Goal: Task Accomplishment & Management: Use online tool/utility

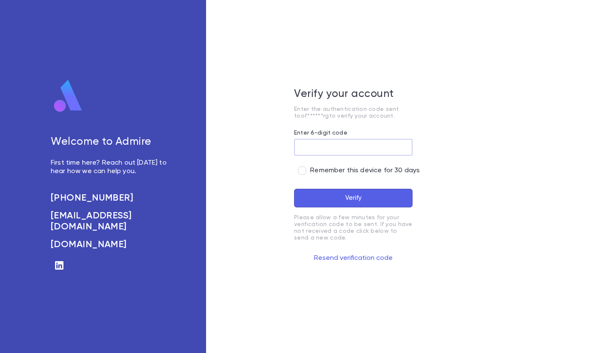
click at [344, 146] on input "Enter 6-digit code" at bounding box center [353, 147] width 118 height 16
type input "******"
click at [355, 207] on form "Enter 6-digit code ****** ​ Remember this device for 30 days Verify Please allo…" at bounding box center [353, 196] width 118 height 135
click at [357, 198] on button "Verify" at bounding box center [353, 198] width 118 height 19
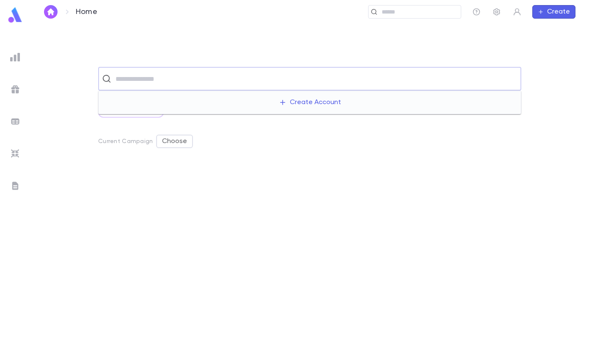
click at [157, 75] on input "text" at bounding box center [315, 79] width 404 height 16
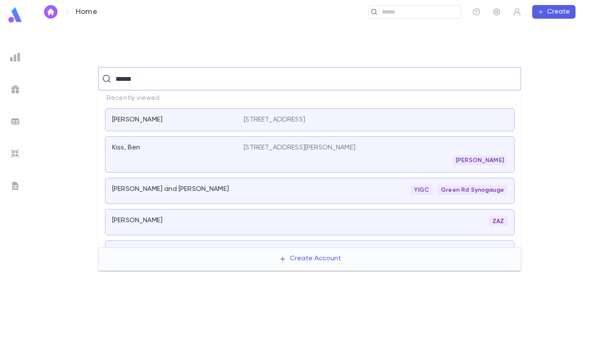
type input "*******"
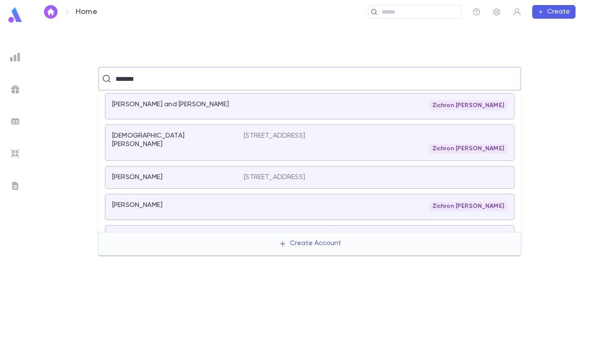
click at [202, 179] on div "[PERSON_NAME]" at bounding box center [172, 177] width 121 height 8
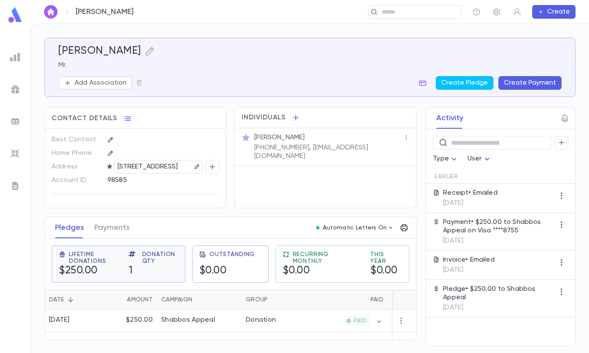
scroll to position [2, 0]
click at [408, 14] on input "text" at bounding box center [418, 12] width 78 height 8
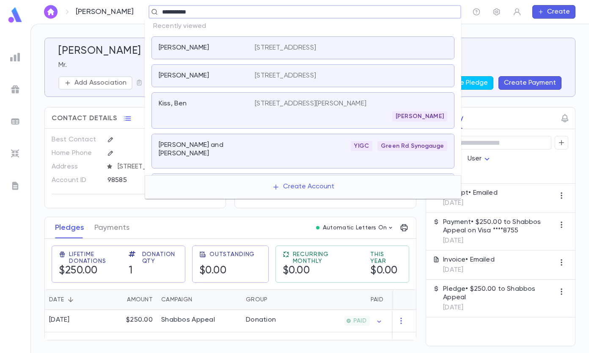
type input "**********"
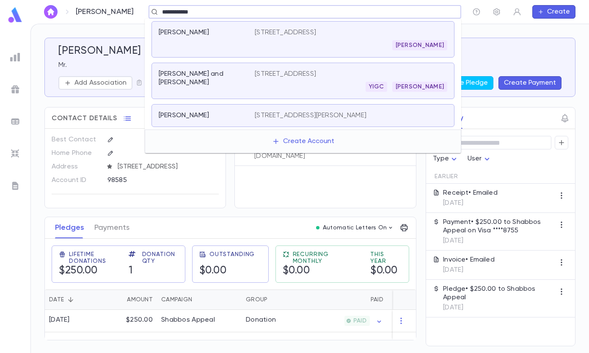
click at [239, 44] on div "[PERSON_NAME]" at bounding box center [207, 39] width 96 height 22
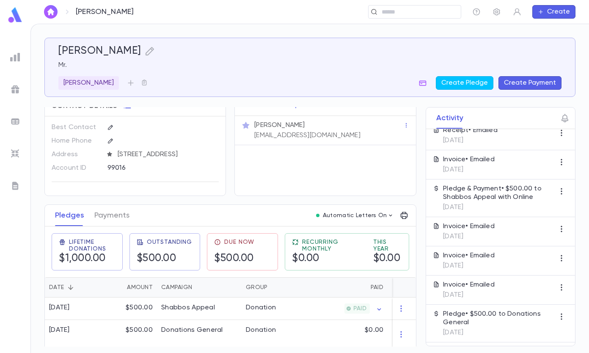
scroll to position [24, 0]
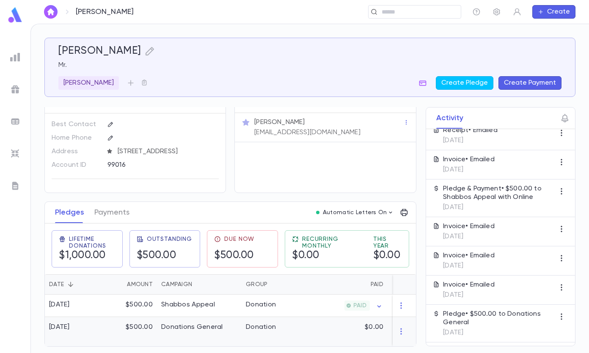
click at [374, 324] on p "$0.00" at bounding box center [374, 327] width 19 height 8
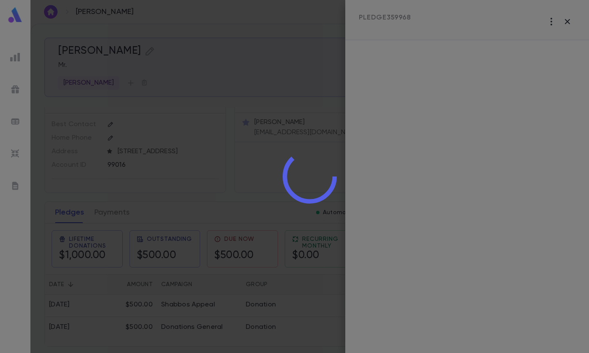
click at [570, 19] on div at bounding box center [309, 176] width 558 height 353
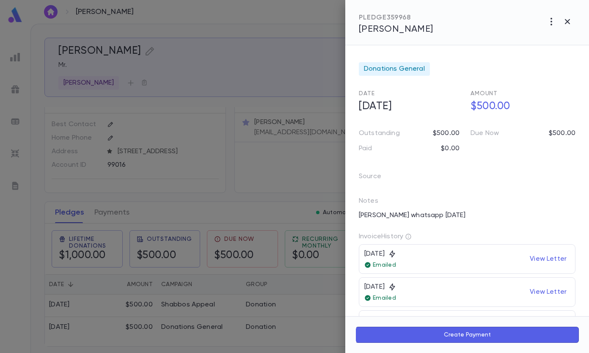
click at [208, 47] on div at bounding box center [294, 176] width 589 height 353
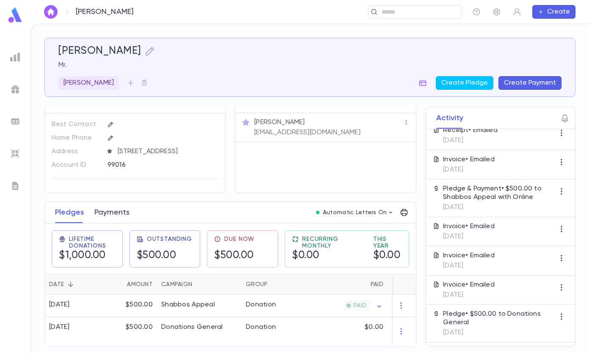
click at [103, 207] on button "Payments" at bounding box center [111, 212] width 35 height 21
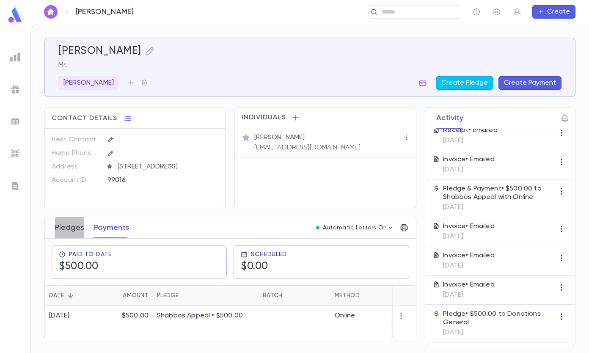
click at [72, 231] on button "Pledges" at bounding box center [69, 227] width 29 height 21
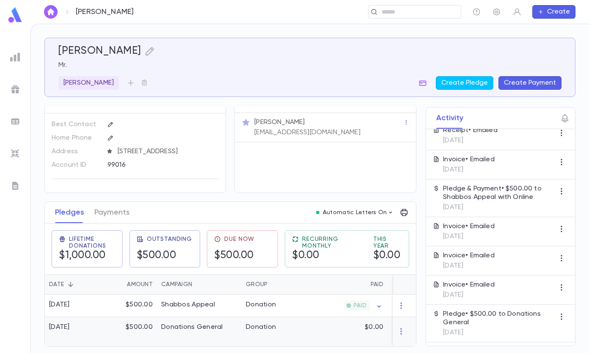
scroll to position [24, 0]
click at [114, 326] on div "$500.00" at bounding box center [129, 331] width 55 height 29
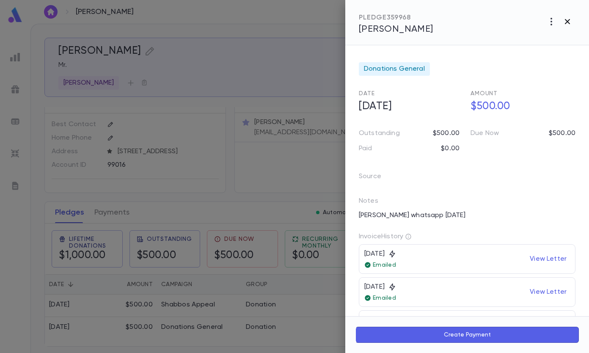
click at [565, 18] on icon "button" at bounding box center [567, 21] width 10 height 10
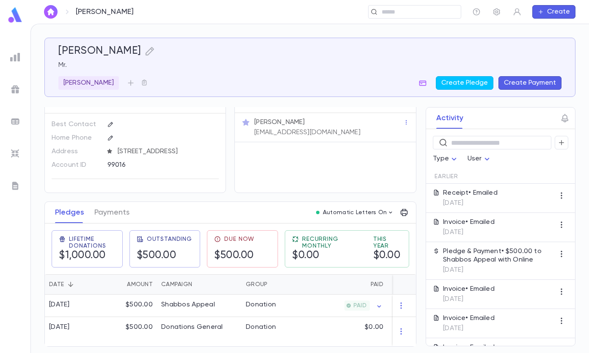
scroll to position [63, 0]
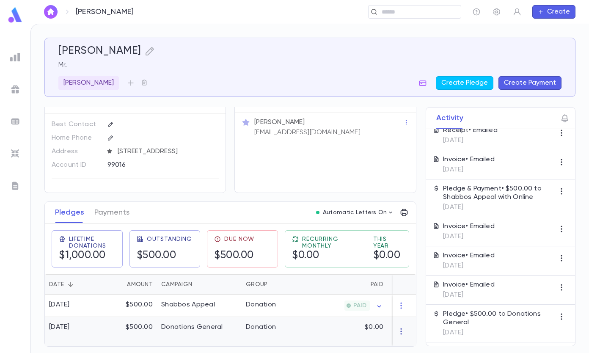
click at [397, 329] on icon "button" at bounding box center [401, 331] width 8 height 8
click at [349, 325] on div at bounding box center [294, 176] width 589 height 353
click at [222, 330] on div "Donations General" at bounding box center [199, 331] width 85 height 29
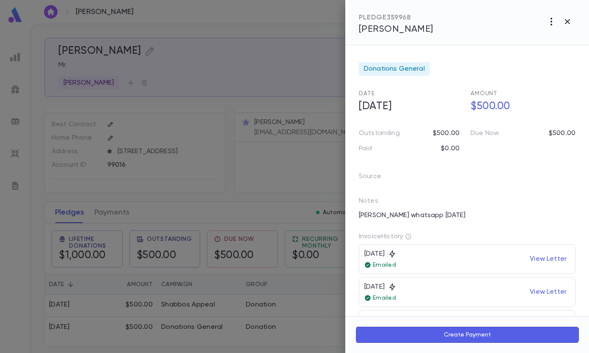
click at [547, 21] on icon "button" at bounding box center [551, 21] width 10 height 10
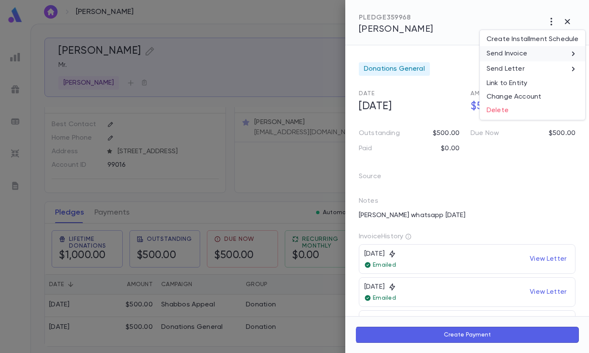
click at [533, 56] on li "Send Invoice" at bounding box center [532, 53] width 105 height 15
click at [575, 55] on li "Email" at bounding box center [568, 54] width 30 height 15
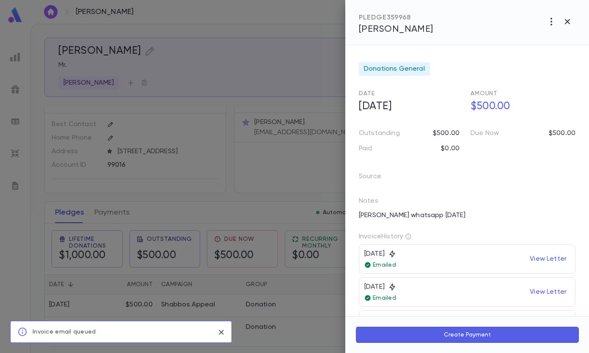
scroll to position [111, 0]
click at [568, 20] on icon "button" at bounding box center [567, 21] width 5 height 5
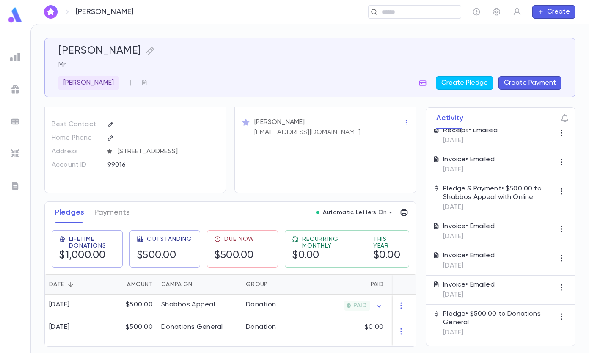
click at [15, 53] on img at bounding box center [15, 57] width 10 height 10
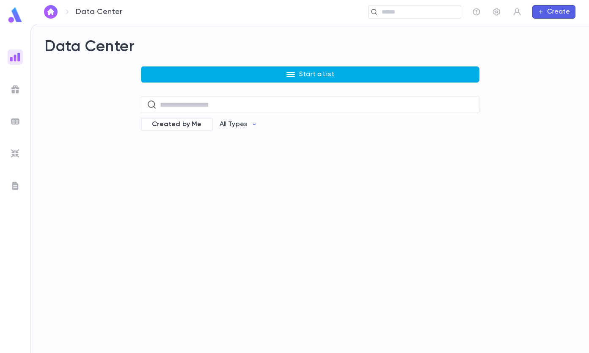
click at [300, 70] on button "Start a List" at bounding box center [310, 74] width 338 height 16
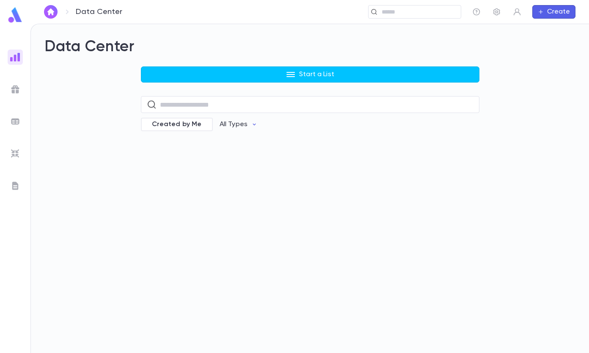
click at [287, 75] on div at bounding box center [294, 176] width 589 height 353
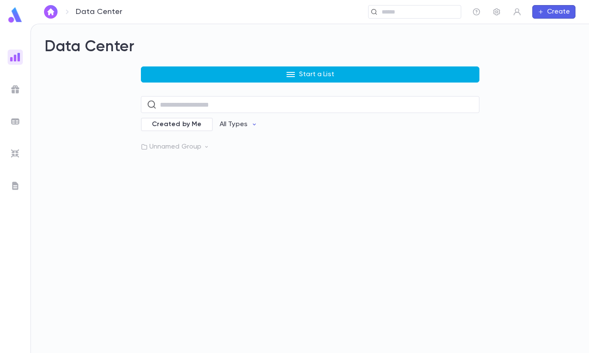
click at [291, 77] on icon "button" at bounding box center [290, 74] width 8 height 5
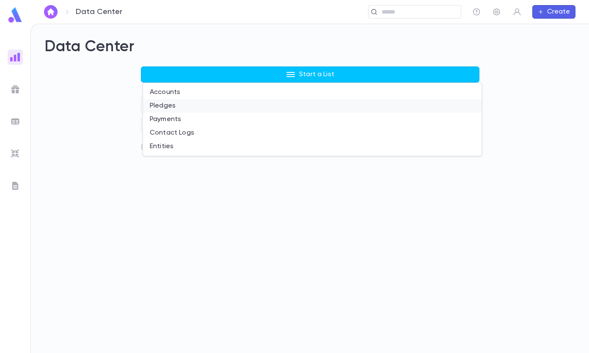
click at [165, 111] on li "Pledges" at bounding box center [312, 106] width 338 height 14
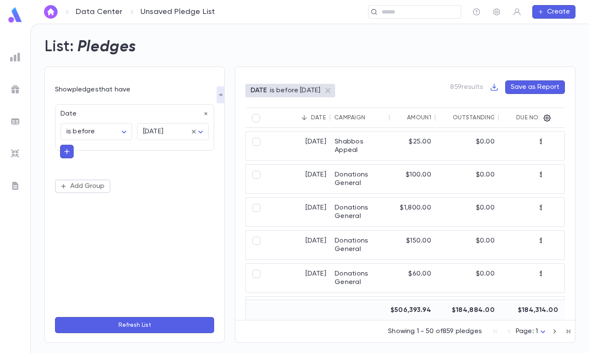
click at [222, 92] on icon "button" at bounding box center [220, 94] width 7 height 7
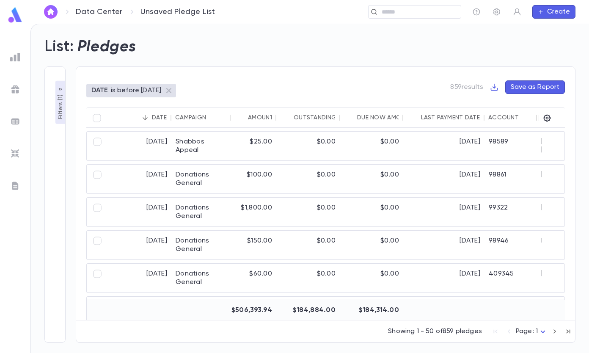
click at [60, 102] on p "Filters ( 1 )" at bounding box center [60, 106] width 8 height 26
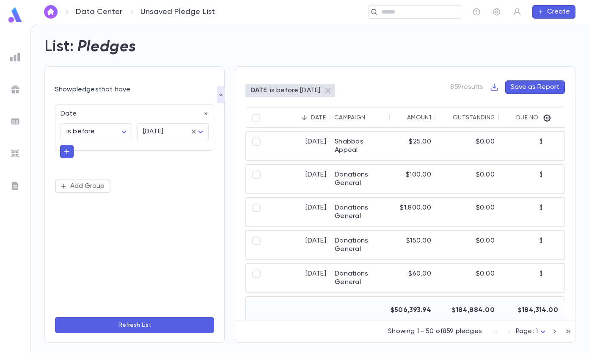
click at [217, 96] on button "button" at bounding box center [221, 94] width 8 height 17
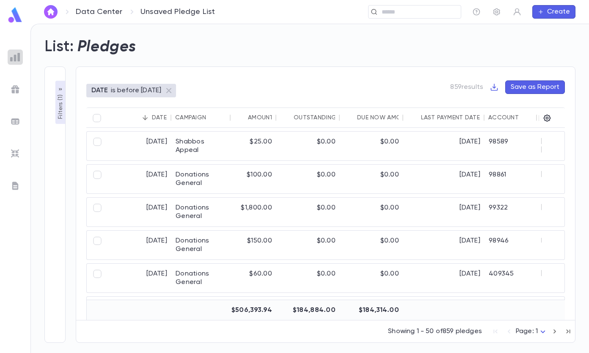
click at [15, 60] on img at bounding box center [15, 57] width 10 height 10
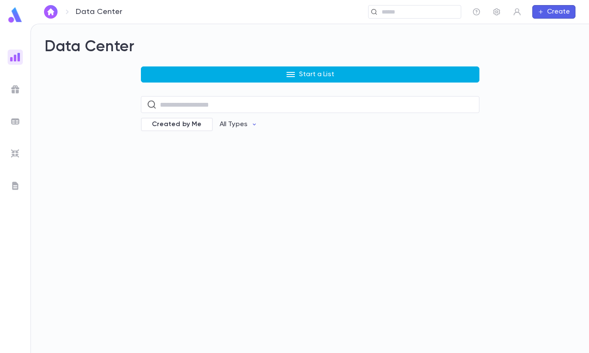
click at [302, 73] on p "Start a List" at bounding box center [316, 74] width 35 height 8
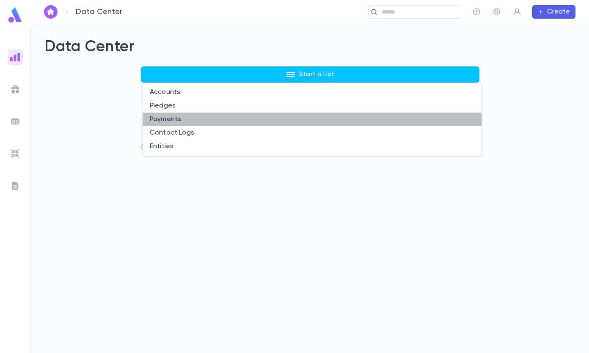
click at [177, 116] on li "Payments" at bounding box center [312, 120] width 338 height 14
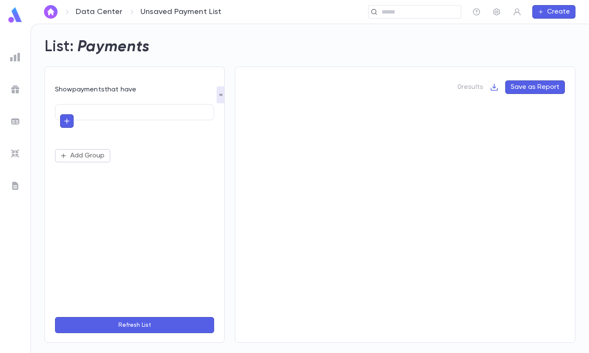
click at [81, 112] on div at bounding box center [134, 112] width 159 height 16
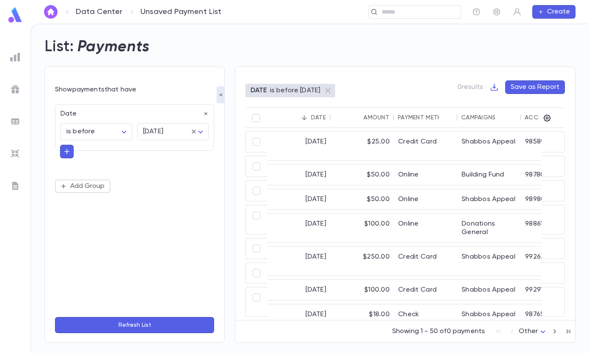
click at [61, 151] on button "button" at bounding box center [67, 152] width 14 height 14
click at [97, 146] on input "text" at bounding box center [130, 151] width 123 height 12
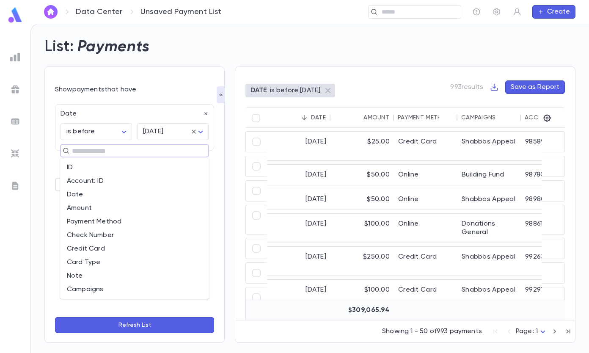
click at [101, 287] on li "Campaigns" at bounding box center [134, 290] width 149 height 14
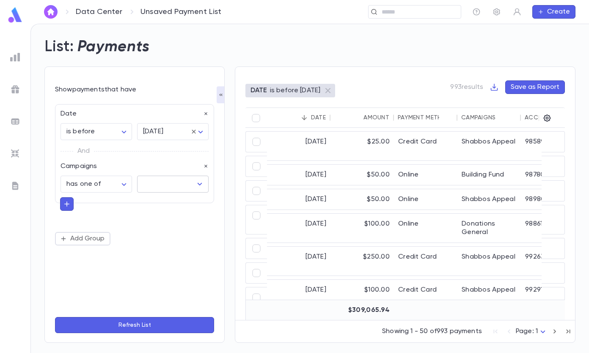
click at [167, 186] on input "text" at bounding box center [166, 184] width 51 height 16
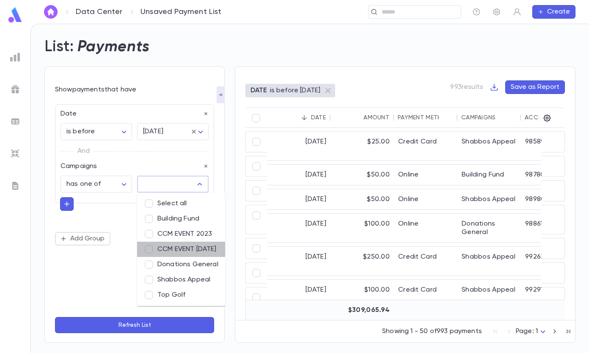
click at [185, 249] on li "CCM EVENT [DATE]" at bounding box center [181, 249] width 88 height 15
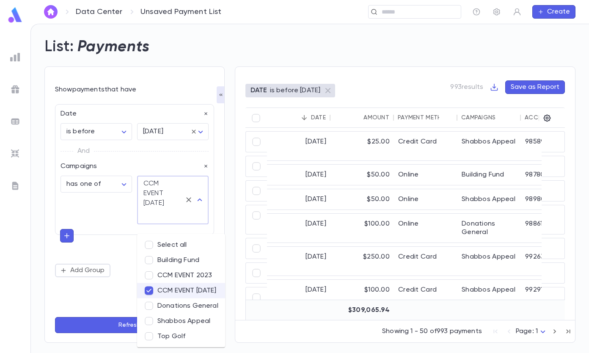
click at [82, 199] on div "**********" at bounding box center [134, 169] width 159 height 131
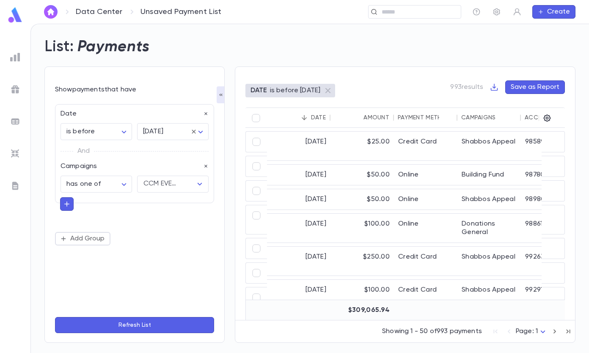
click at [106, 325] on button "Refresh List" at bounding box center [134, 325] width 159 height 16
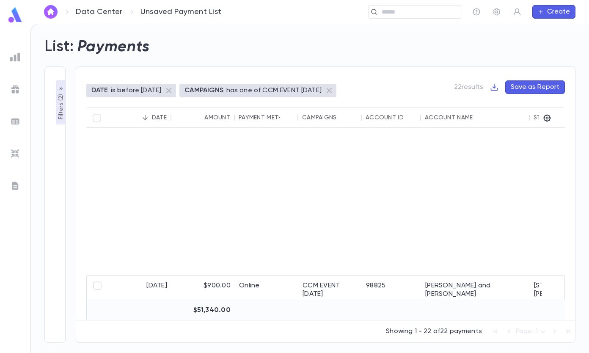
scroll to position [544, 0]
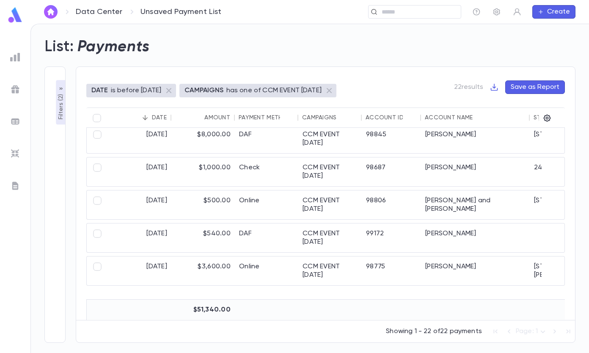
click at [61, 88] on icon "button" at bounding box center [61, 88] width 7 height 7
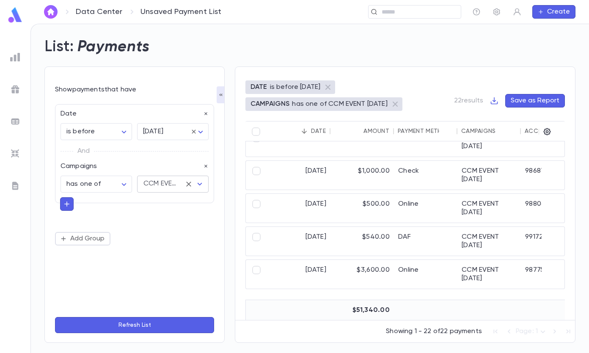
click at [165, 185] on div "CCM EVENT [DATE]" at bounding box center [161, 184] width 36 height 10
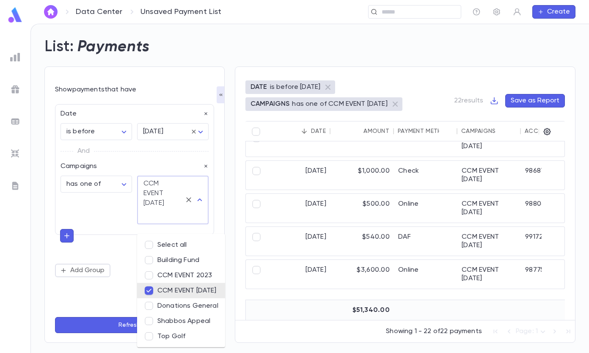
scroll to position [0, 0]
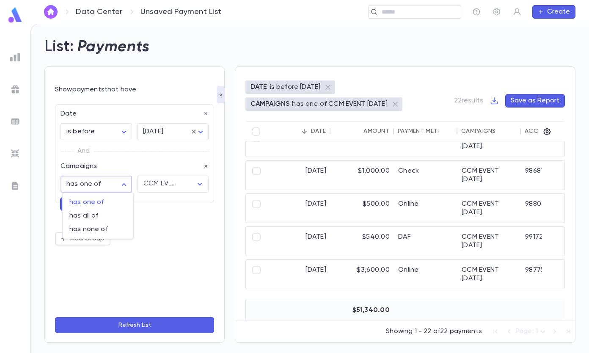
click at [92, 187] on body "**********" at bounding box center [294, 188] width 589 height 329
click at [92, 187] on div at bounding box center [294, 176] width 589 height 353
click at [192, 184] on icon "Clear" at bounding box center [188, 184] width 8 height 8
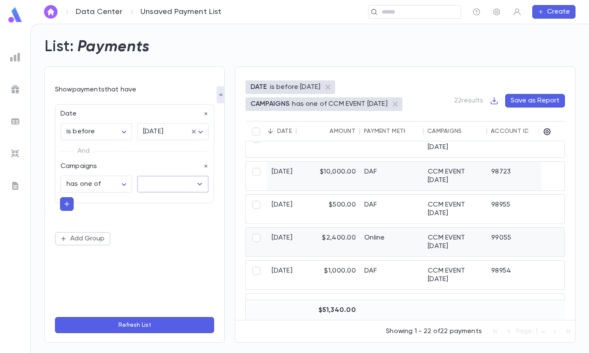
scroll to position [0, 34]
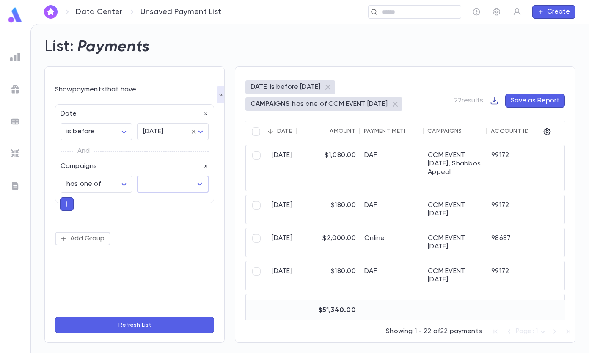
click at [498, 100] on icon "button" at bounding box center [494, 100] width 8 height 8
click at [513, 118] on li "Download CSV" at bounding box center [523, 117] width 61 height 14
click at [94, 130] on body "**********" at bounding box center [294, 188] width 589 height 329
click at [86, 99] on div at bounding box center [294, 176] width 589 height 353
click at [88, 127] on body "**********" at bounding box center [294, 188] width 589 height 329
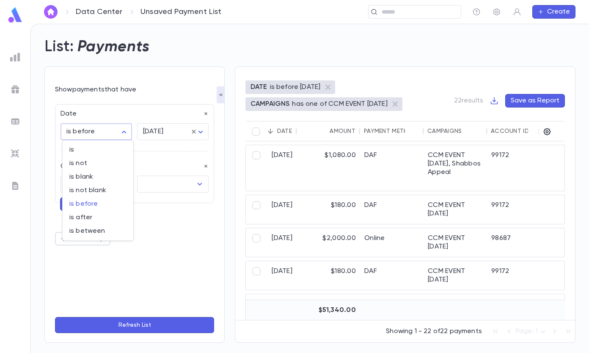
click at [82, 91] on div at bounding box center [294, 176] width 589 height 353
click at [84, 130] on body "**********" at bounding box center [294, 188] width 589 height 329
click at [80, 98] on div at bounding box center [294, 176] width 589 height 353
click at [96, 126] on body "**********" at bounding box center [294, 188] width 589 height 329
click at [98, 100] on div at bounding box center [294, 176] width 589 height 353
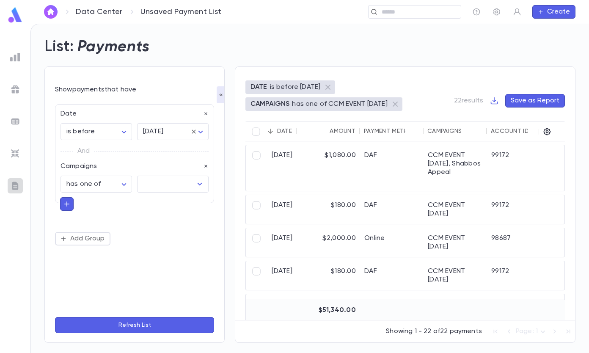
click at [14, 187] on img at bounding box center [15, 186] width 10 height 10
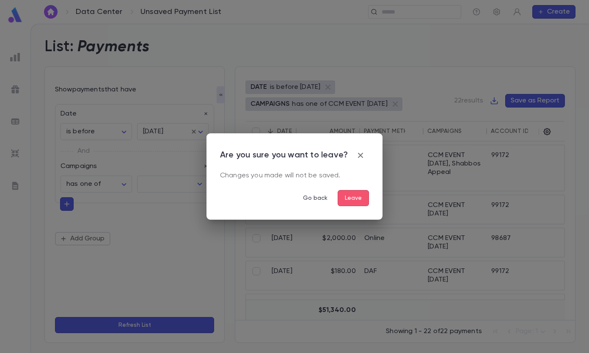
click at [364, 155] on icon "button" at bounding box center [360, 155] width 10 height 10
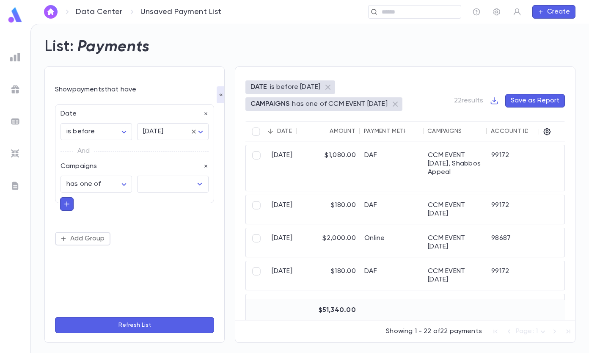
click at [19, 89] on img at bounding box center [15, 89] width 10 height 10
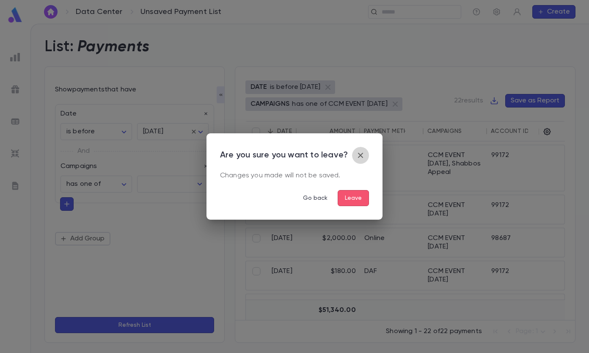
click at [357, 154] on icon "button" at bounding box center [360, 155] width 10 height 10
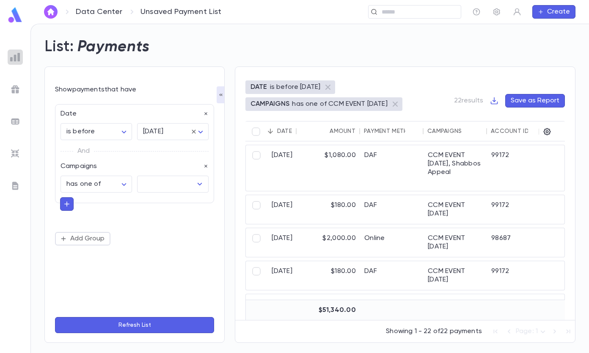
click at [19, 57] on img at bounding box center [15, 57] width 10 height 10
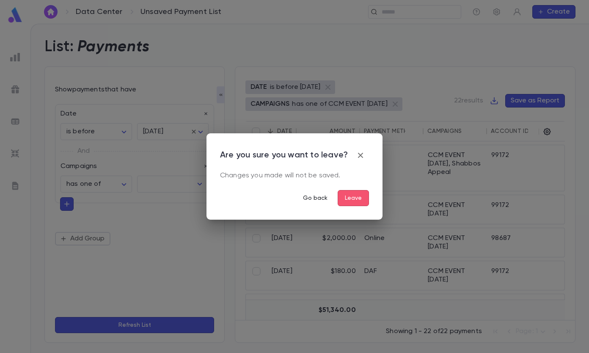
click at [321, 201] on button "Go back" at bounding box center [315, 198] width 38 height 16
